Goal: Obtain resource: Obtain resource

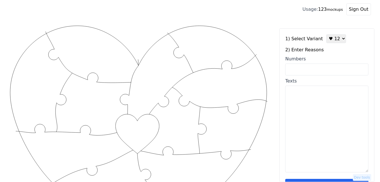
click at [336, 40] on select "♥ 12 ♥ 18 ♥ 28 ♥ 40 ♥ 50 ♥ 60 ♥ 70" at bounding box center [336, 38] width 20 height 9
select select "3"
click at [326, 34] on select "♥ 12 ♥ 18 ♥ 28 ♥ 40 ♥ 50 ♥ 60 ♥ 70" at bounding box center [336, 38] width 20 height 9
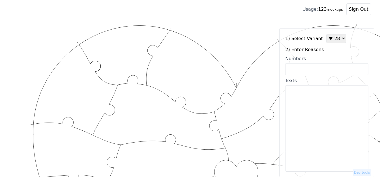
click at [332, 69] on input "Numbers" at bounding box center [326, 69] width 83 height 12
paste input "2,4,7,8,13,19,49,35,37,47,62,89,59,64,76,92,85,57,97,82,16,93,1,23,43,46,5,50"
type input "2,4,7,8,13,19,49,35,37,47,62,89,59,64,76,92,85,57,97,82,16,93,1,23,43,46,5,50"
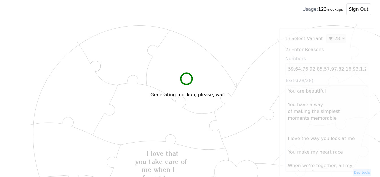
scroll to position [0, 0]
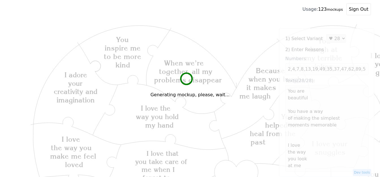
type textarea "You are beautiful You have a way of making the simplest moments memorable I lov…"
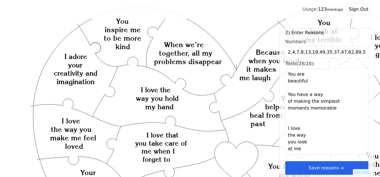
scroll to position [28, 0]
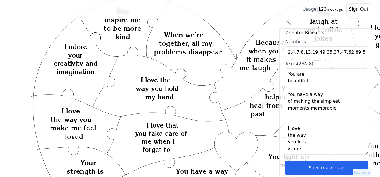
click at [315, 177] on div "1) Select Variant ♥ 12 ♥ 18 ♥ 28 ♥ 40 ♥ 50 ♥ 60 ♥ 70 2) Enter Reasons Numbers 2…" at bounding box center [326, 102] width 95 height 149
click at [320, 168] on button "Save reasons" at bounding box center [326, 169] width 83 height 14
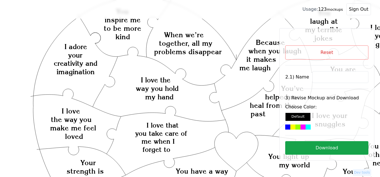
scroll to position [0, 0]
click at [340, 77] on input at bounding box center [340, 77] width 56 height 12
paste input "Chanravy"
type input "Chanravy"
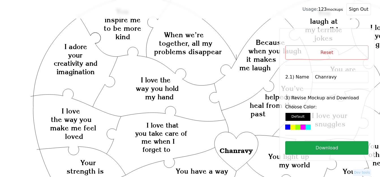
click at [298, 126] on div at bounding box center [297, 127] width 5 height 5
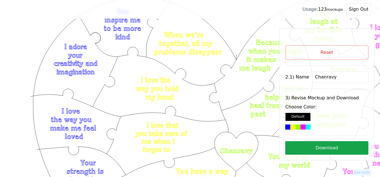
click at [324, 149] on button "Download" at bounding box center [326, 149] width 83 height 14
